Goal: Information Seeking & Learning: Compare options

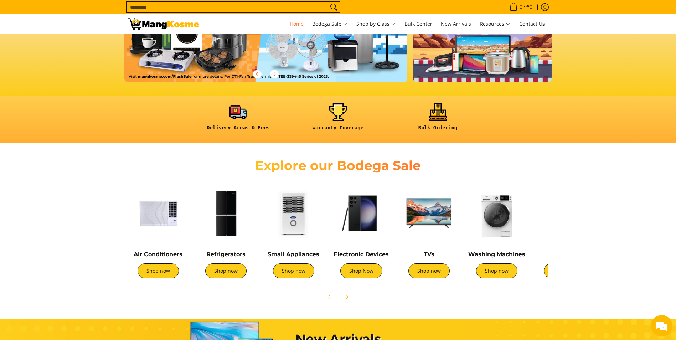
scroll to position [178, 0]
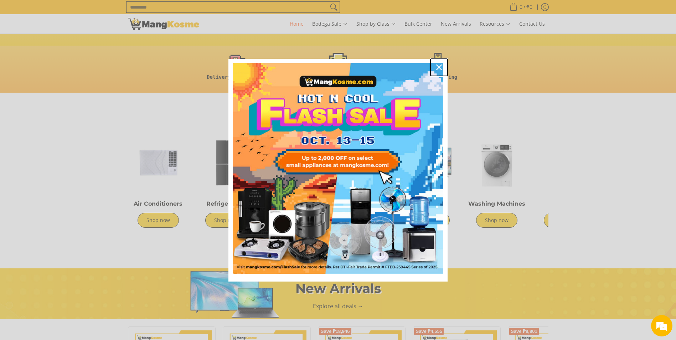
click at [438, 67] on icon "close icon" at bounding box center [439, 68] width 6 height 6
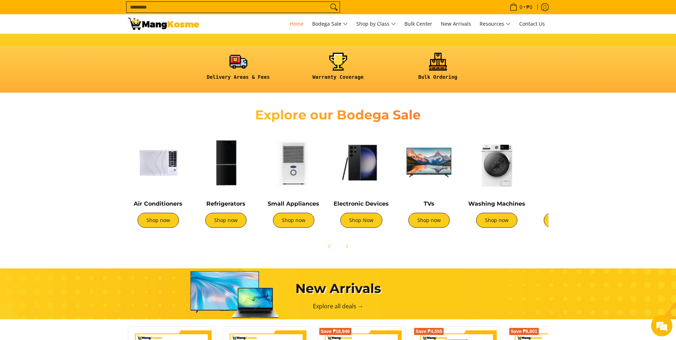
click at [497, 167] on img at bounding box center [497, 162] width 61 height 61
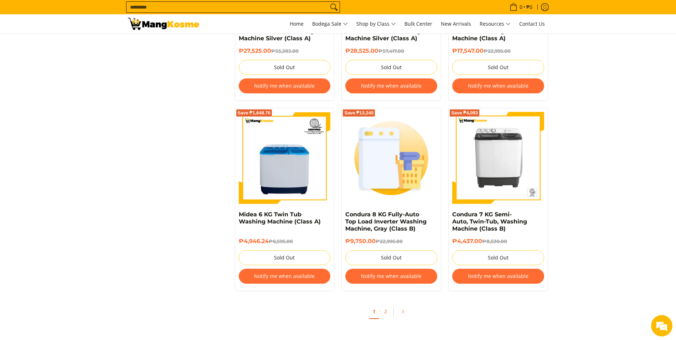
scroll to position [1426, 0]
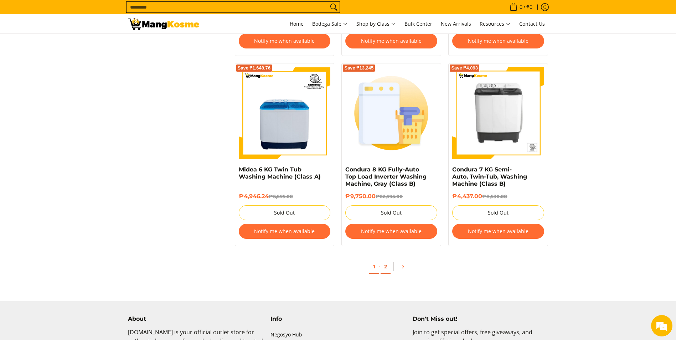
click at [386, 268] on link "2" at bounding box center [386, 266] width 10 height 15
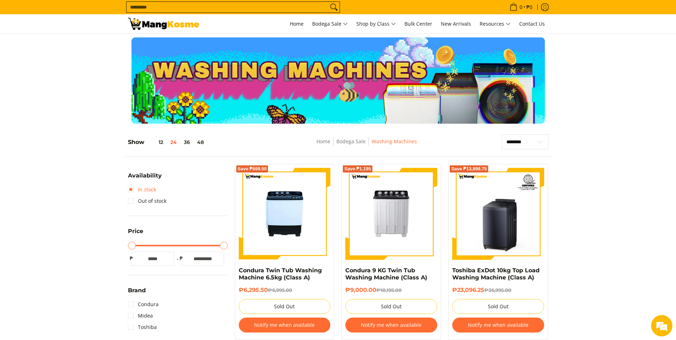
click at [137, 191] on link "In stock" at bounding box center [142, 189] width 28 height 11
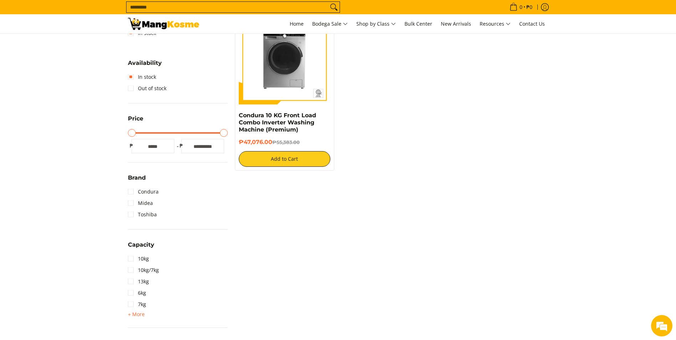
scroll to position [172, 0]
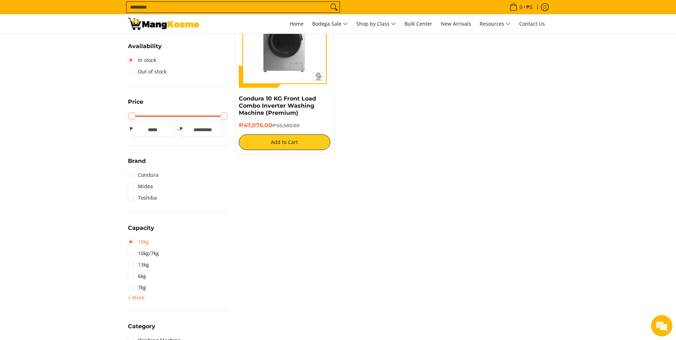
click at [133, 242] on link "10kg" at bounding box center [138, 241] width 21 height 11
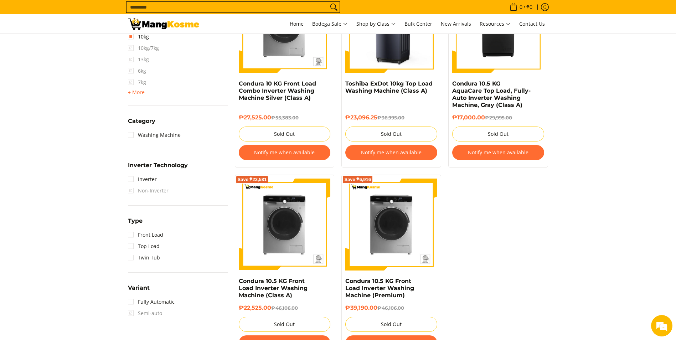
scroll to position [386, 0]
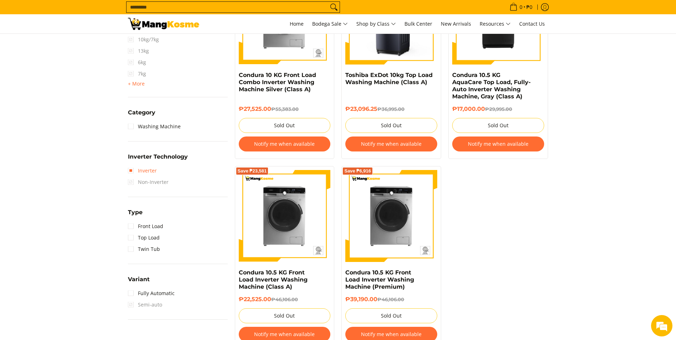
click at [132, 171] on link "Inverter" at bounding box center [142, 170] width 29 height 11
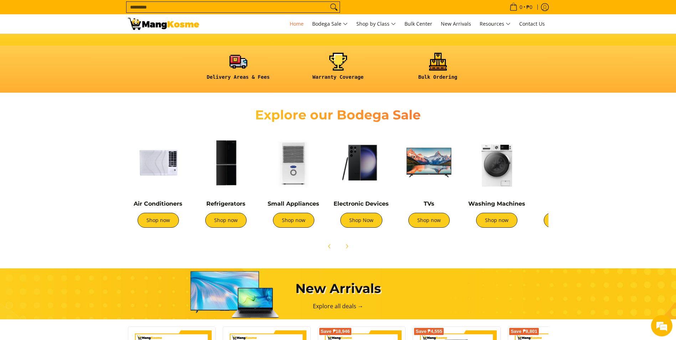
click at [165, 169] on img at bounding box center [158, 162] width 61 height 61
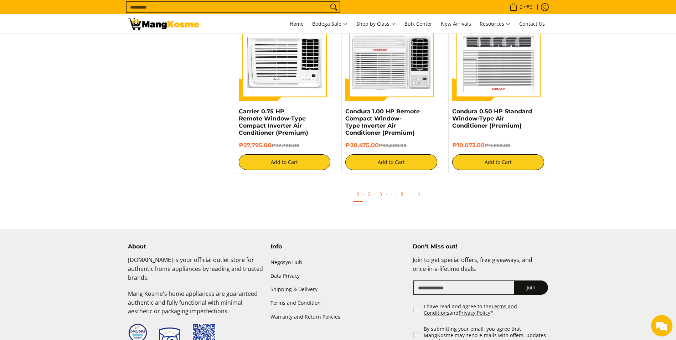
scroll to position [1355, 0]
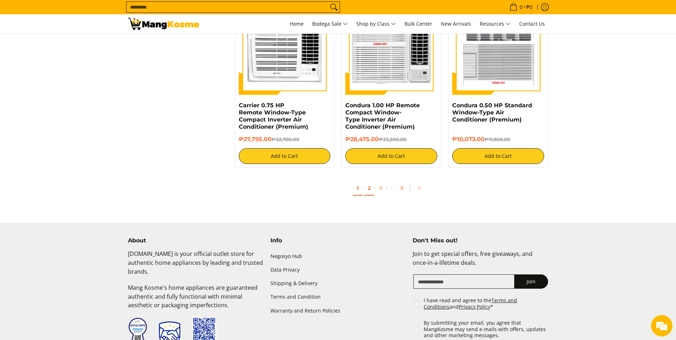
click at [369, 190] on link "2" at bounding box center [369, 188] width 10 height 15
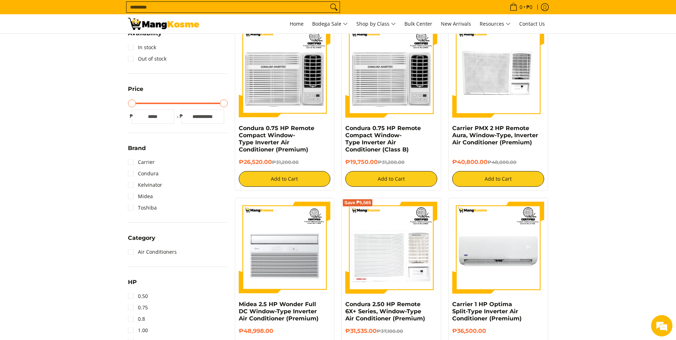
scroll to position [143, 0]
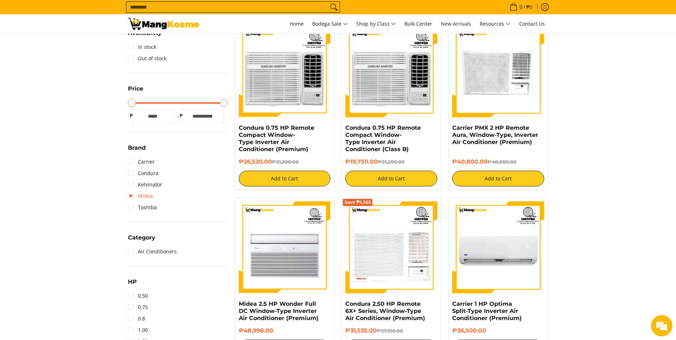
click at [144, 197] on link "Midea" at bounding box center [140, 195] width 25 height 11
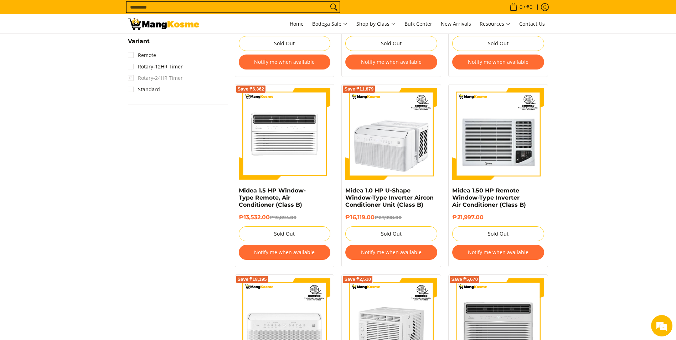
scroll to position [742, 0]
